Goal: Information Seeking & Learning: Learn about a topic

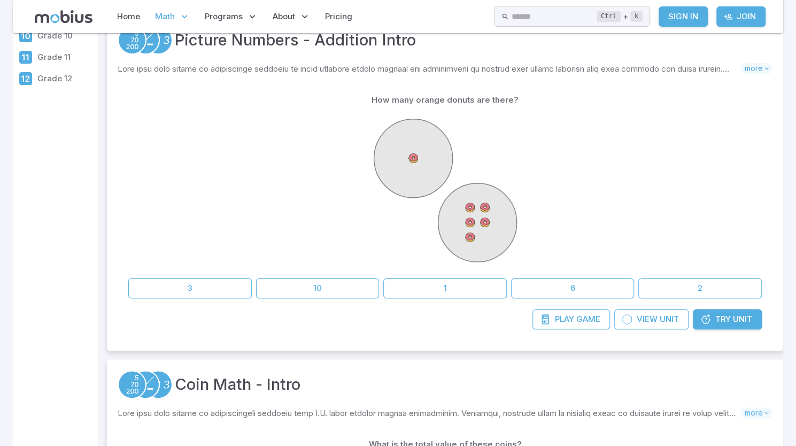
scroll to position [206, 0]
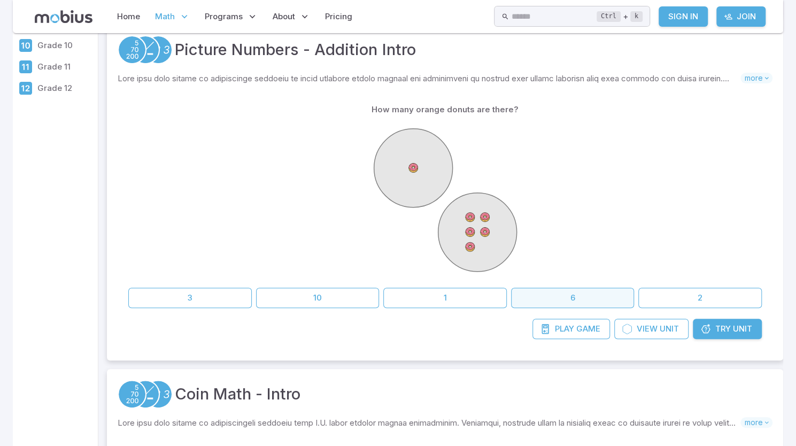
click at [589, 298] on button "6" at bounding box center [573, 298] width 124 height 20
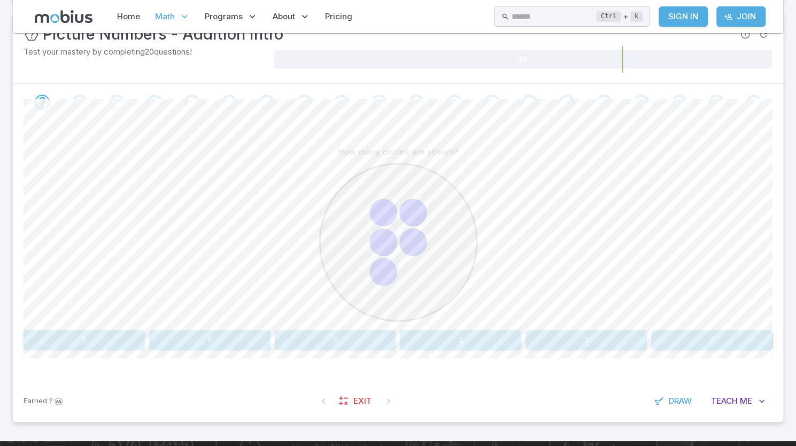
scroll to position [166, 0]
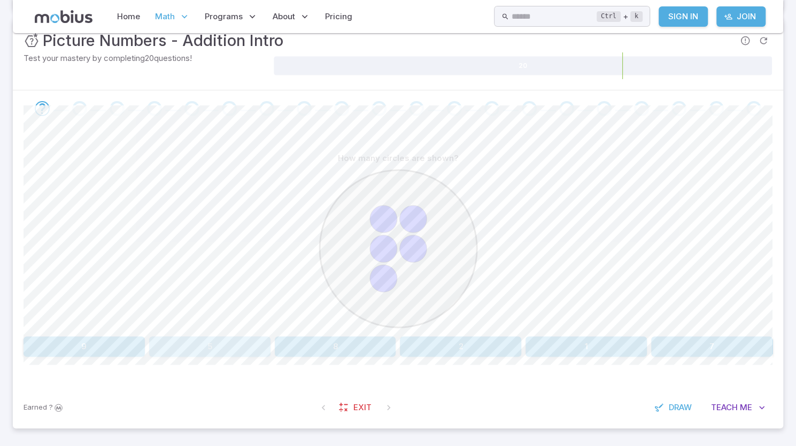
click at [244, 338] on button "5" at bounding box center [209, 346] width 121 height 20
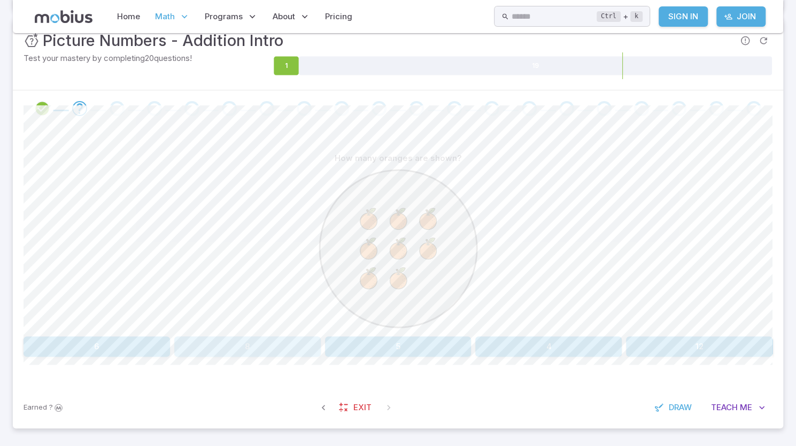
click at [235, 344] on button "8" at bounding box center [247, 346] width 147 height 20
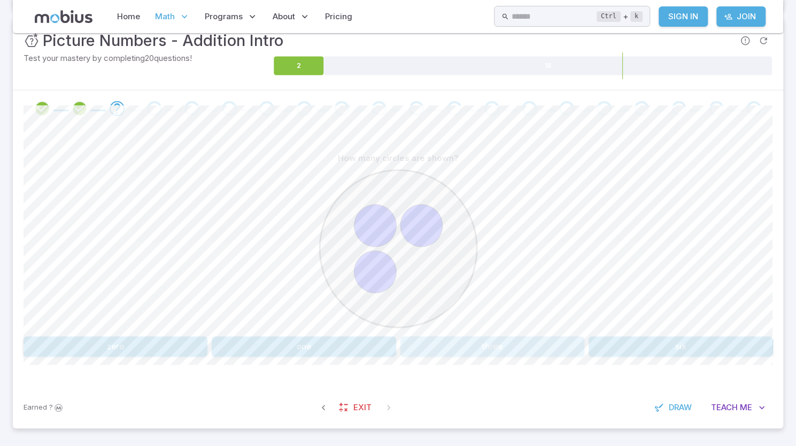
click at [519, 342] on button "three" at bounding box center [492, 346] width 184 height 20
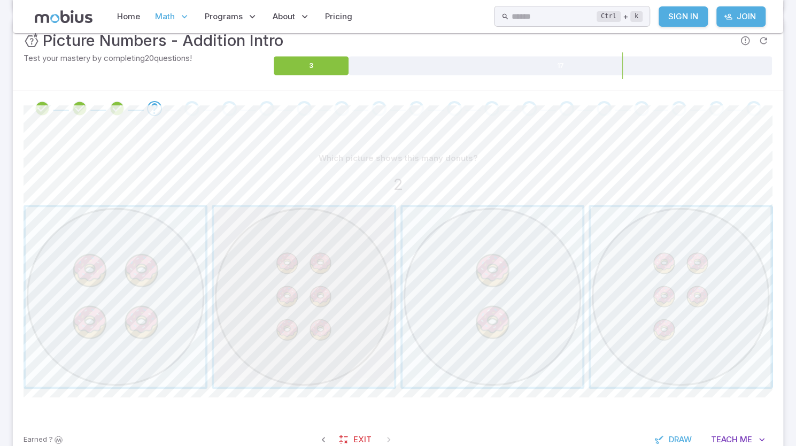
click at [301, 274] on span "button" at bounding box center [304, 297] width 180 height 180
click at [468, 288] on span "button" at bounding box center [493, 297] width 180 height 180
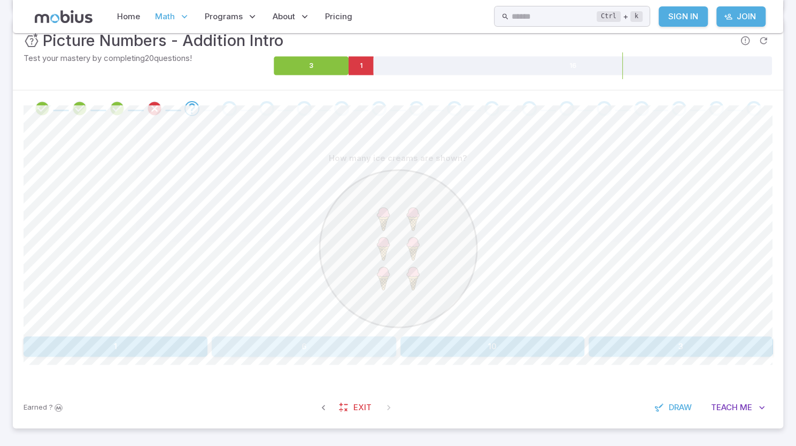
click at [325, 344] on button "6" at bounding box center [304, 346] width 184 height 20
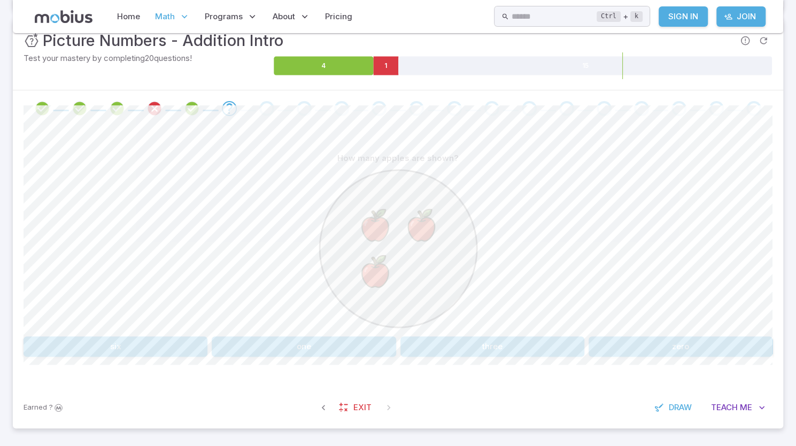
click at [500, 334] on div "How many apples are shown? six one three zero" at bounding box center [398, 252] width 749 height 209
click at [498, 342] on button "three" at bounding box center [492, 346] width 184 height 20
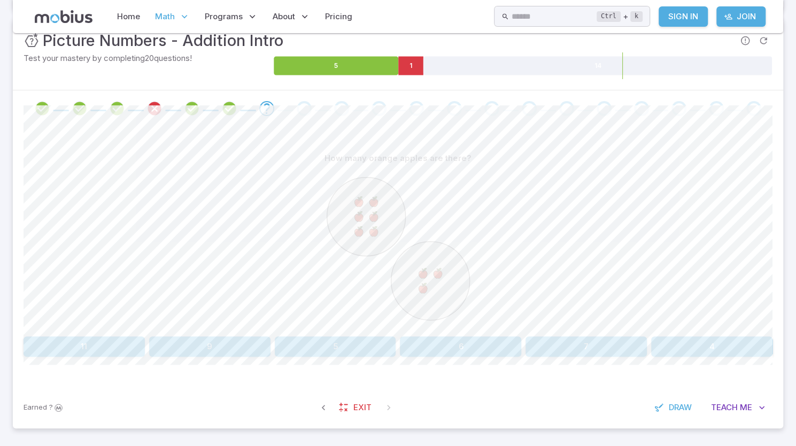
click at [214, 346] on button "9" at bounding box center [209, 346] width 121 height 20
drag, startPoint x: 236, startPoint y: 355, endPoint x: 105, endPoint y: 345, distance: 131.4
click at [105, 345] on div "nine thirteen seven four six five" at bounding box center [398, 346] width 749 height 20
click at [97, 346] on button "nine" at bounding box center [84, 346] width 121 height 20
click at [469, 343] on button "6 + 3" at bounding box center [460, 346] width 121 height 20
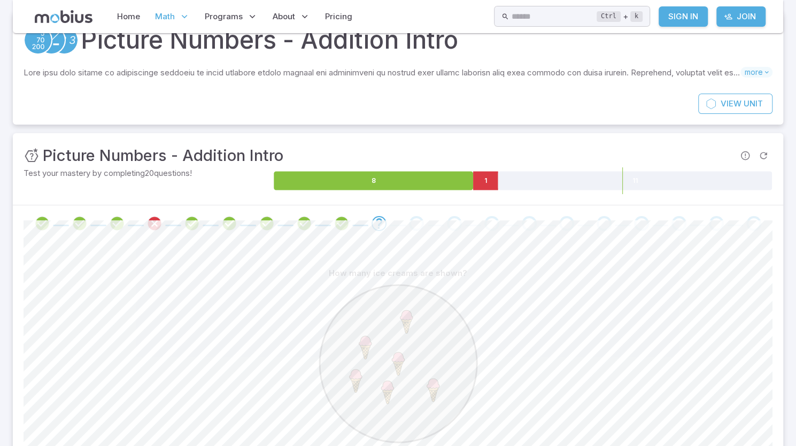
scroll to position [0, 0]
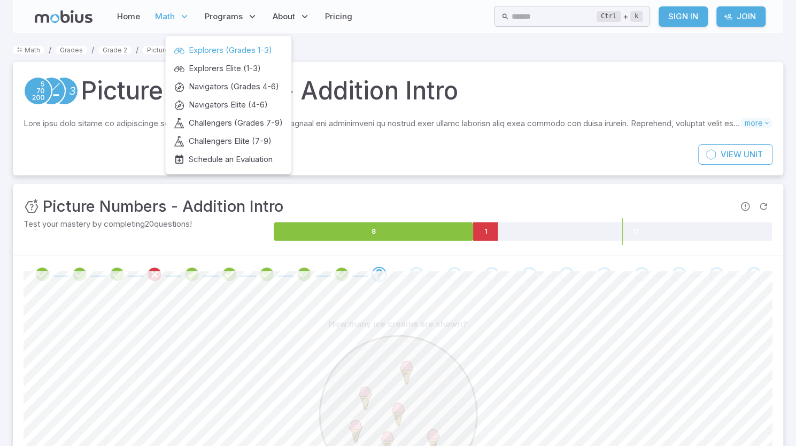
click at [215, 56] on span "Explorers (Grades 1-3)" at bounding box center [230, 50] width 83 height 12
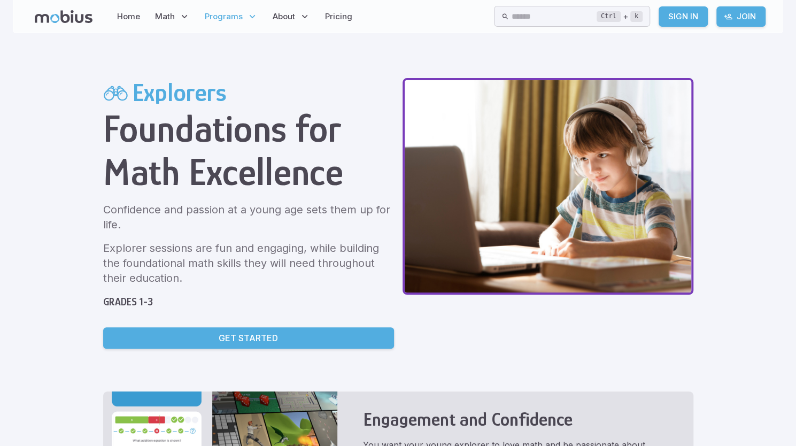
click at [352, 264] on div "Explorers Foundations for Math Excellence Confidence and passion at a young age…" at bounding box center [398, 341] width 616 height 553
